Goal: Find specific page/section: Find specific page/section

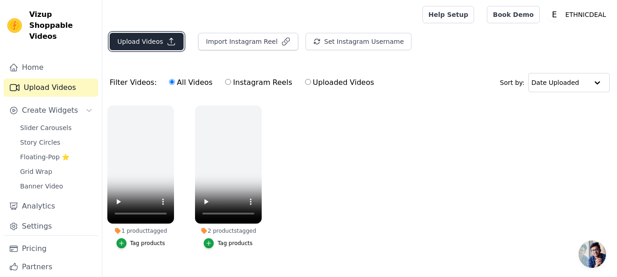
click at [147, 44] on button "Upload Videos" at bounding box center [147, 41] width 74 height 17
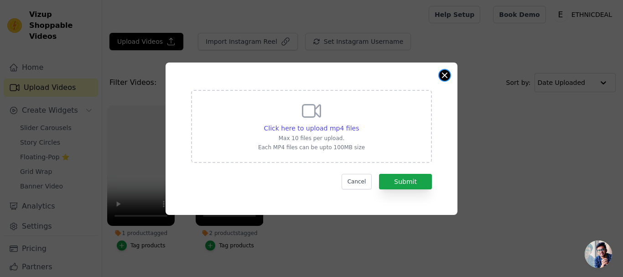
click at [445, 73] on button "Close modal" at bounding box center [445, 75] width 11 height 11
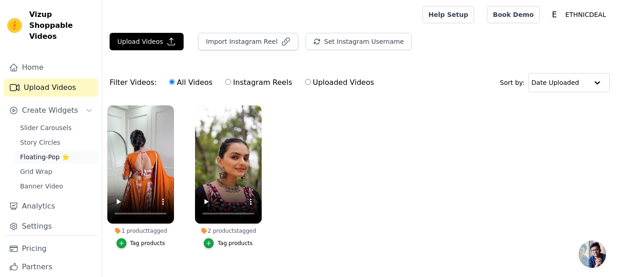
scroll to position [14, 0]
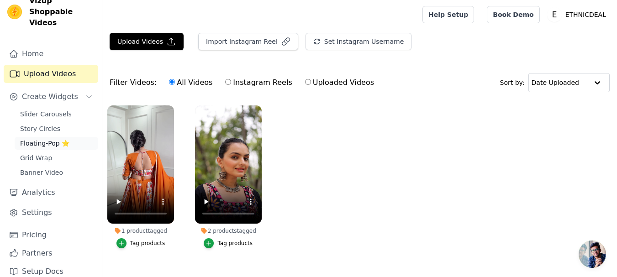
click at [38, 139] on span "Floating-Pop ⭐" at bounding box center [44, 143] width 49 height 9
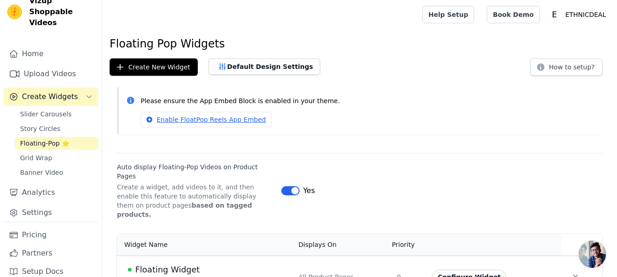
scroll to position [6, 0]
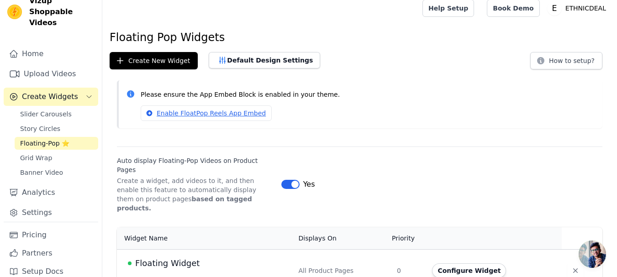
click at [170, 257] on span "Floating Widget" at bounding box center [167, 263] width 64 height 13
